Goal: Find specific page/section: Find specific page/section

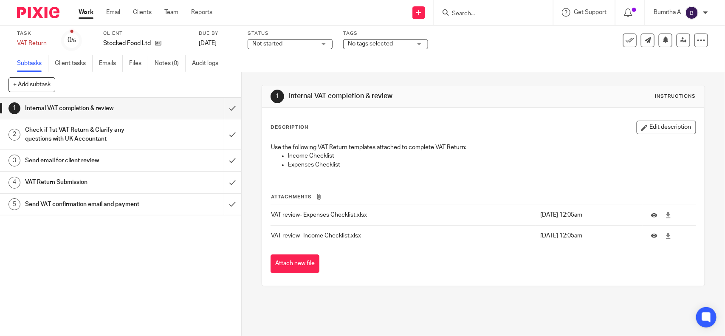
click at [466, 15] on input "Search" at bounding box center [489, 14] width 76 height 8
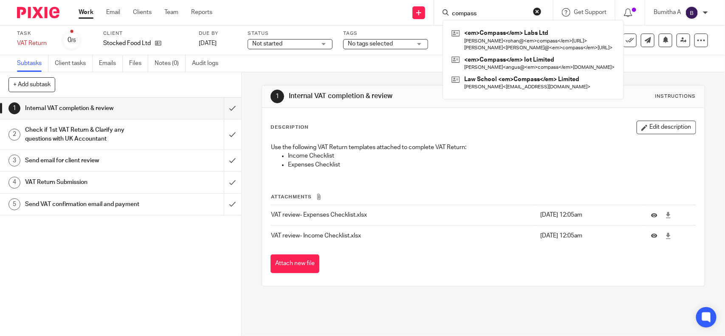
type input "compass"
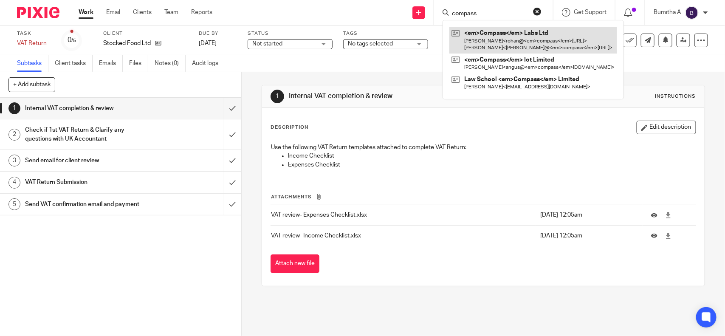
click at [478, 32] on link at bounding box center [533, 40] width 168 height 26
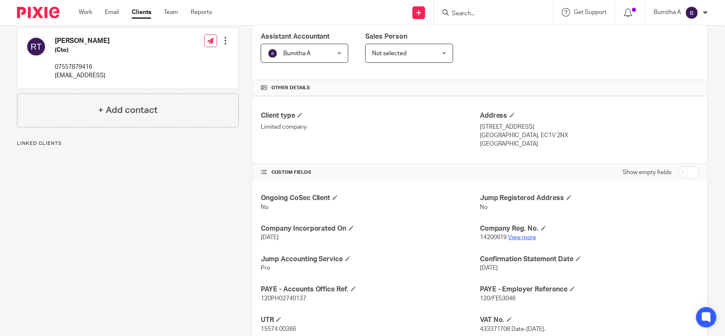
scroll to position [147, 0]
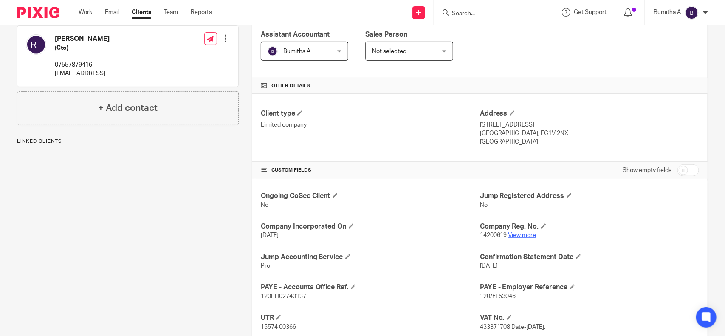
click at [524, 235] on link "View more" at bounding box center [522, 235] width 28 height 6
